Goal: Information Seeking & Learning: Learn about a topic

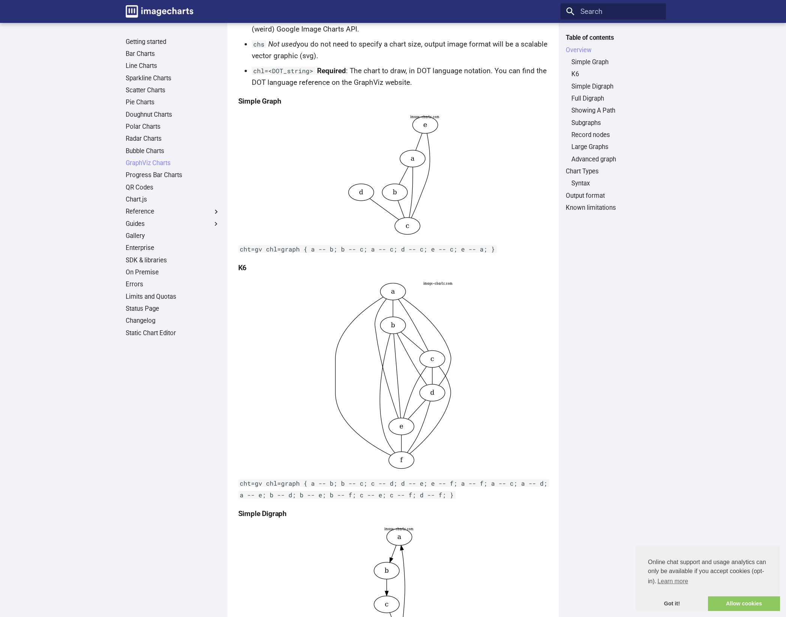
scroll to position [160, 0]
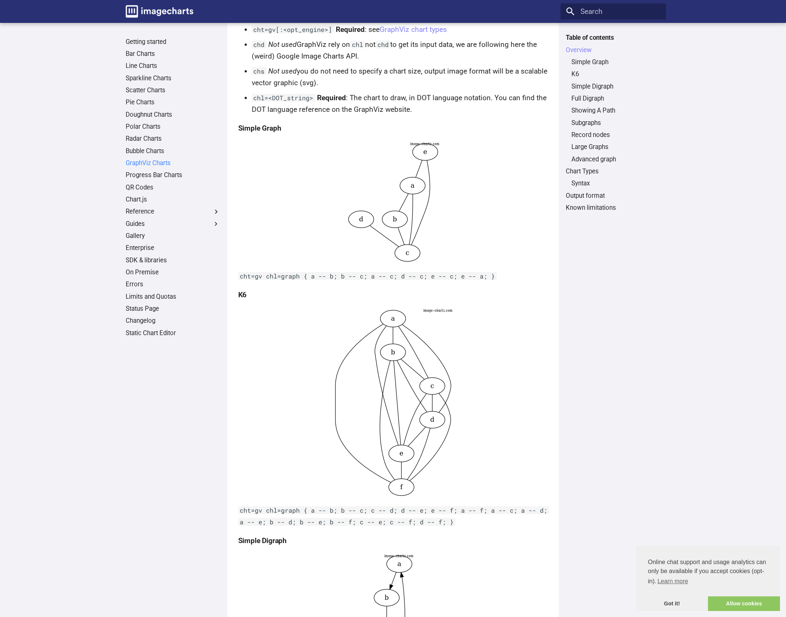
click at [168, 165] on link "GraphViz Charts" at bounding box center [173, 163] width 95 height 8
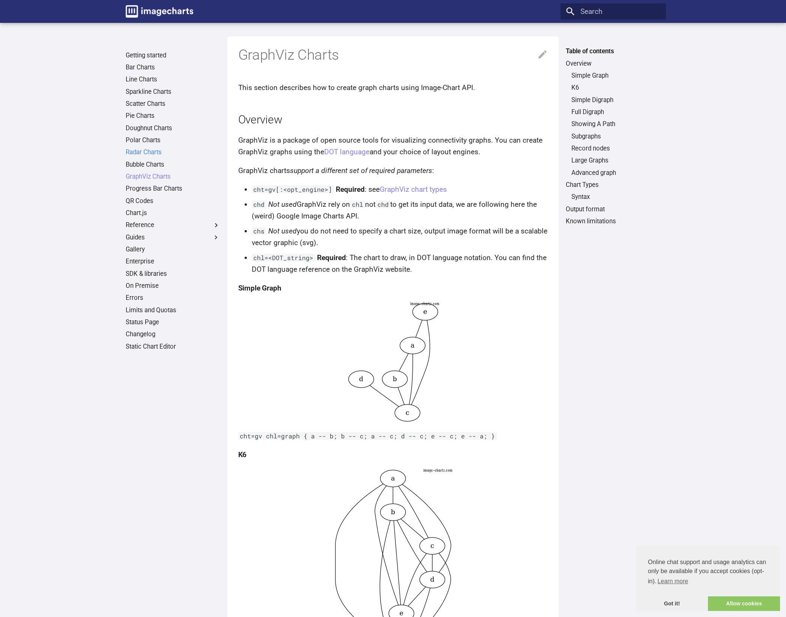
click at [162, 153] on link "Radar Charts" at bounding box center [173, 152] width 95 height 8
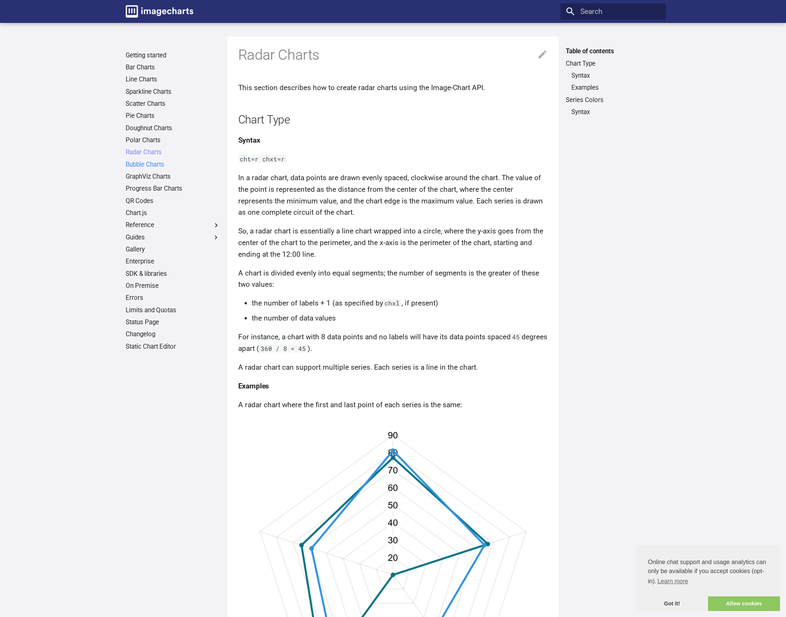
click at [162, 165] on link "Bubble Charts" at bounding box center [173, 165] width 95 height 8
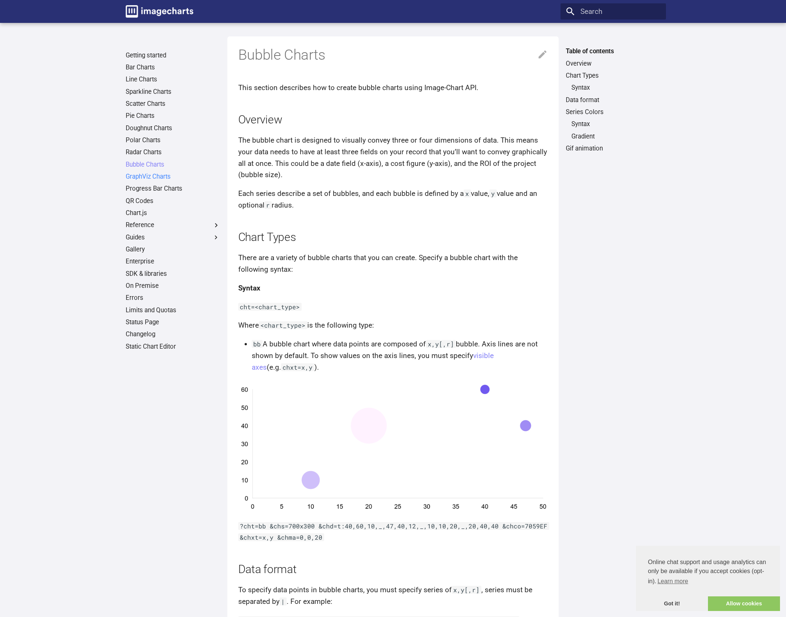
click at [162, 175] on link "GraphViz Charts" at bounding box center [173, 177] width 95 height 8
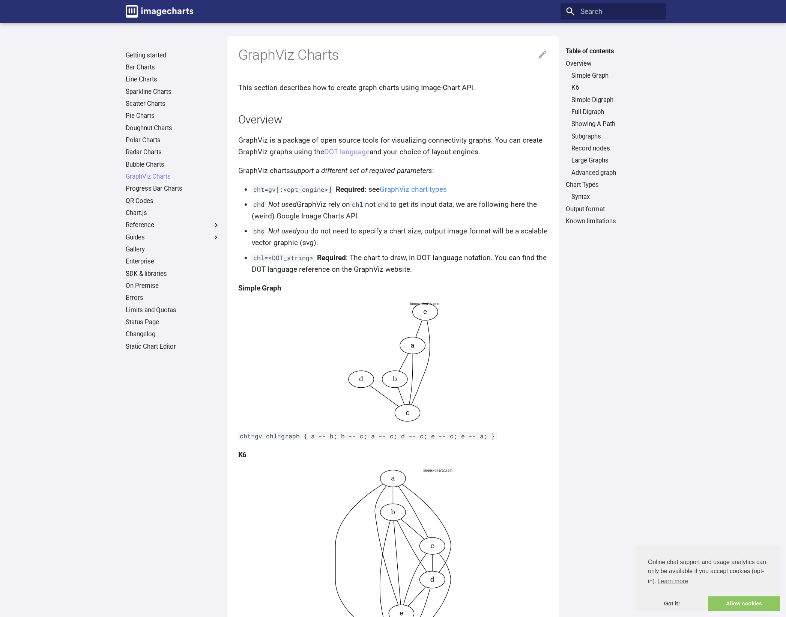
click at [403, 189] on link "GraphViz chart types" at bounding box center [413, 189] width 67 height 9
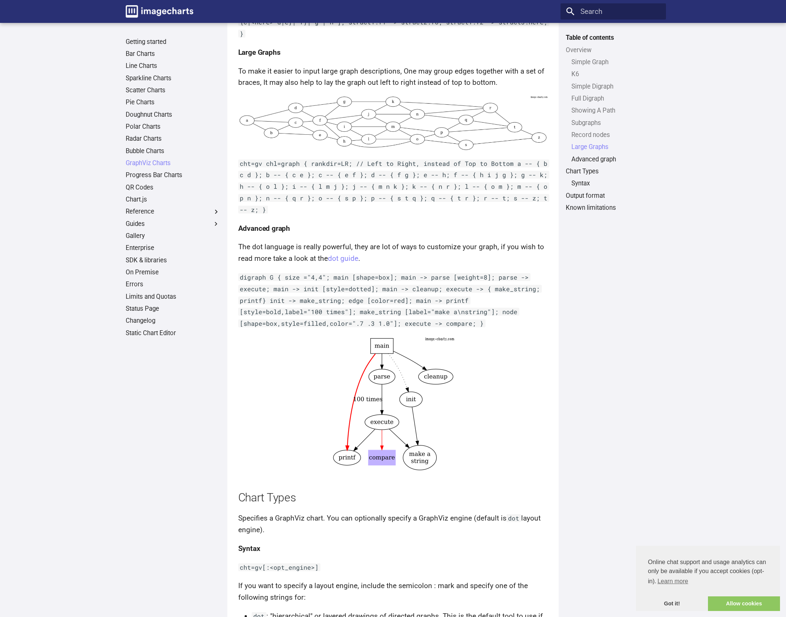
scroll to position [2105, 0]
